Goal: Task Accomplishment & Management: Manage account settings

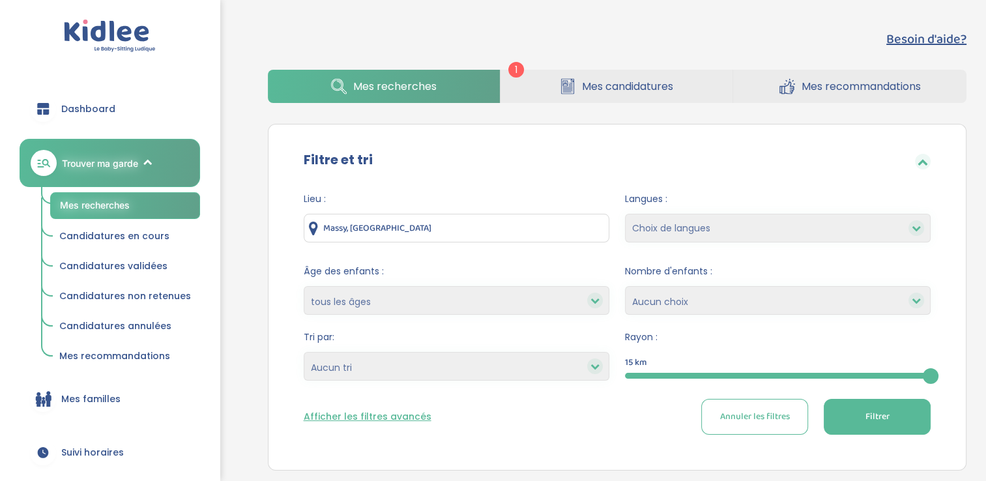
click at [584, 85] on span "Mes candidatures" at bounding box center [627, 86] width 91 height 16
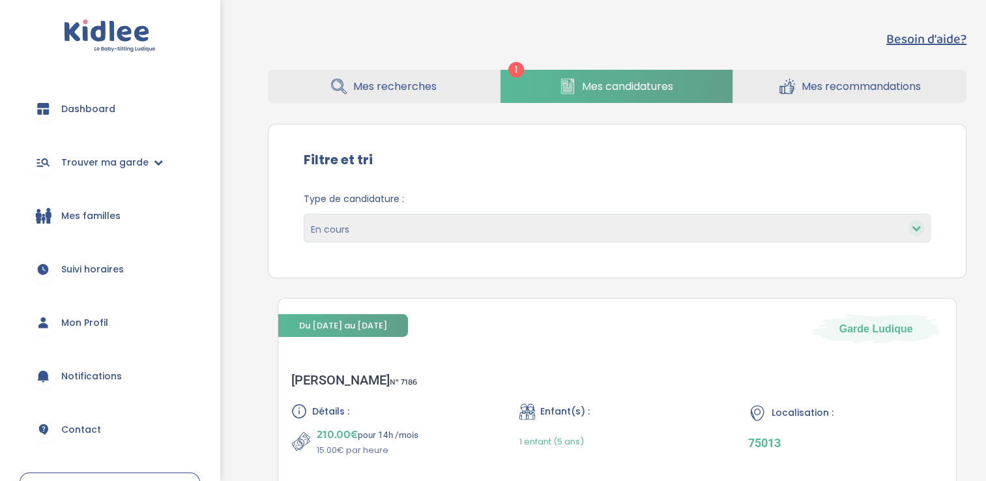
click at [411, 76] on link "Mes recherches" at bounding box center [384, 86] width 232 height 33
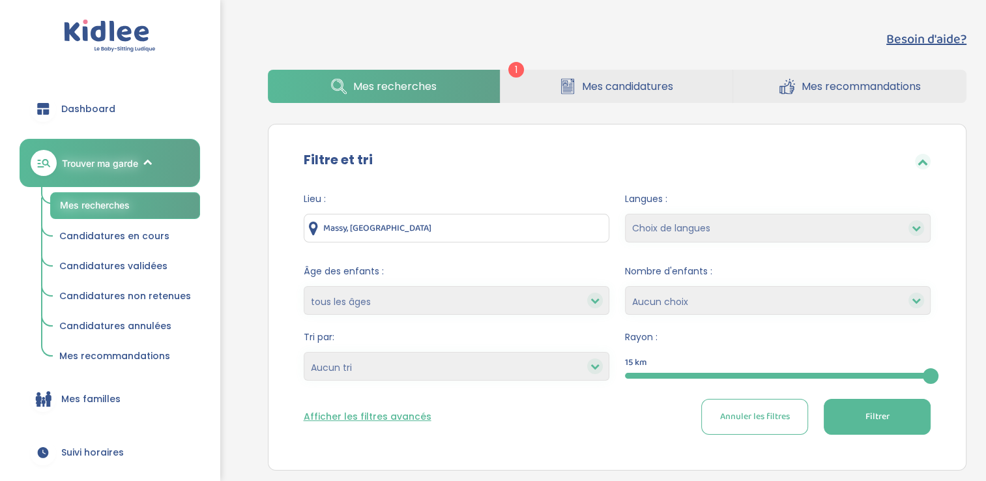
click at [553, 85] on link "Mes candidatures" at bounding box center [617, 86] width 232 height 33
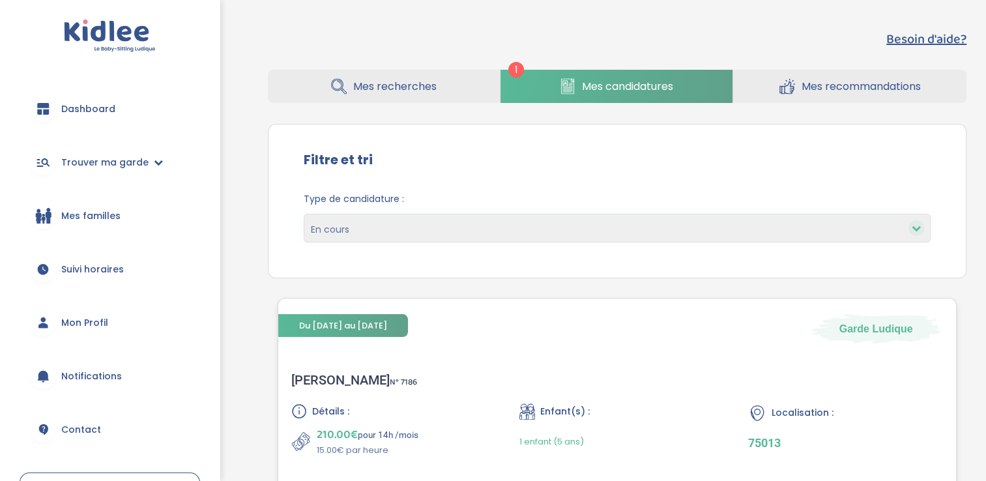
click at [876, 354] on div "Du 01-09-2025 au 31-07-2026 Garde Ludique Linda A . N° 7186 Détails : 210.00€ p…" at bounding box center [618, 424] width 680 height 253
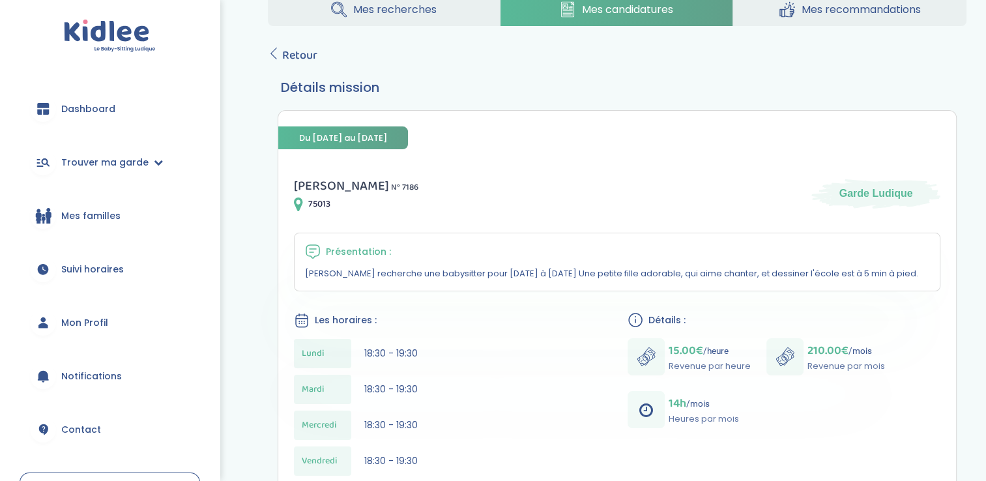
scroll to position [26, 0]
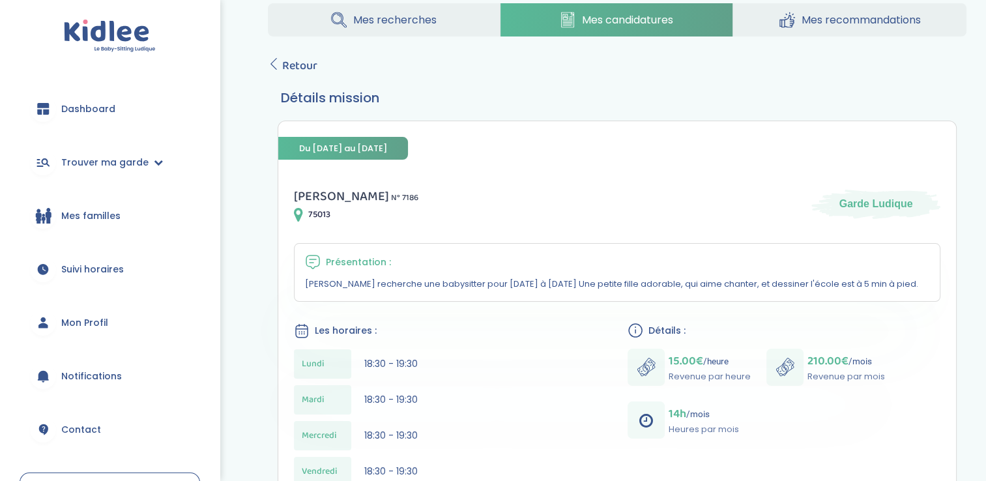
click at [78, 98] on link "Dashboard" at bounding box center [110, 108] width 181 height 47
